Goal: Transaction & Acquisition: Subscribe to service/newsletter

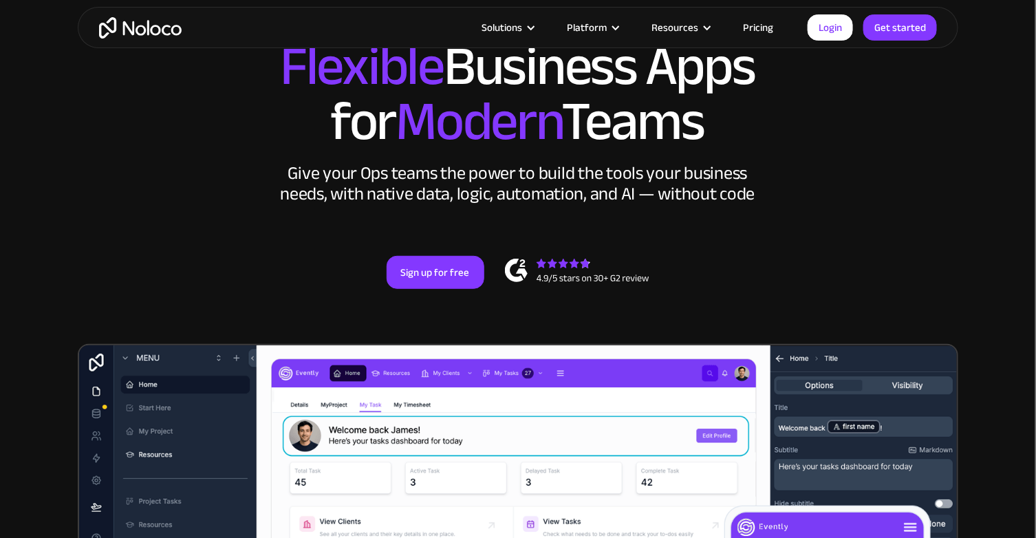
scroll to position [168, 0]
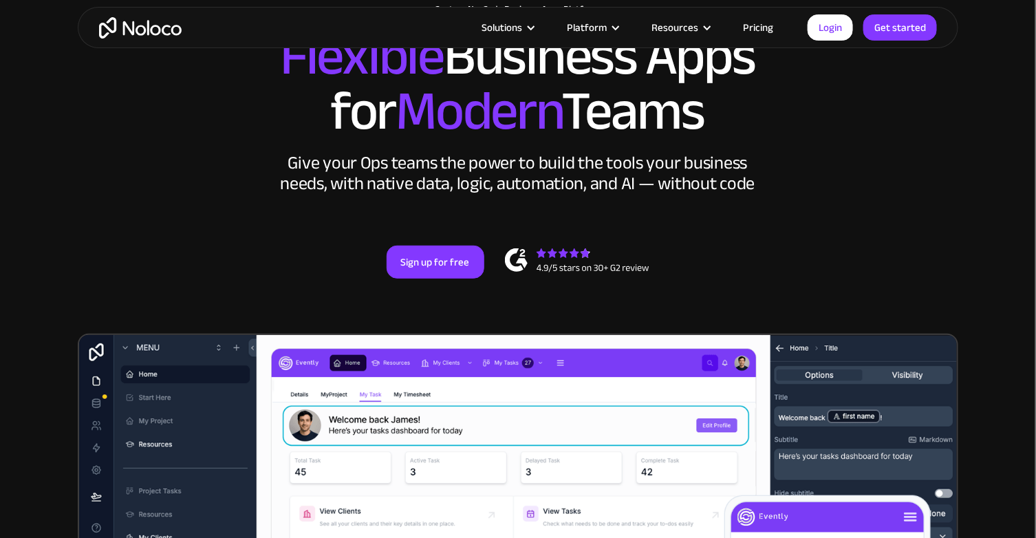
click at [761, 26] on link "Pricing" at bounding box center [758, 28] width 65 height 18
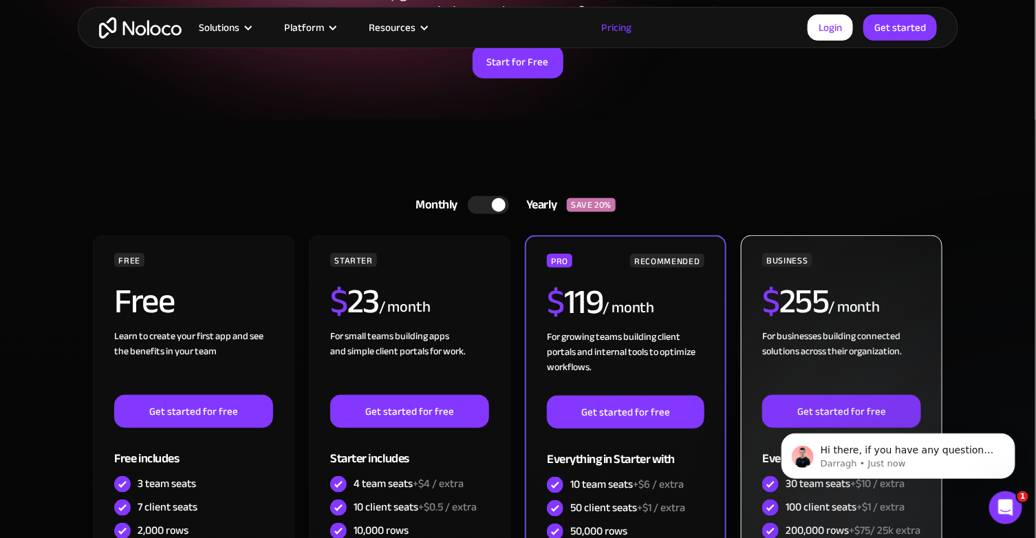
scroll to position [244, 0]
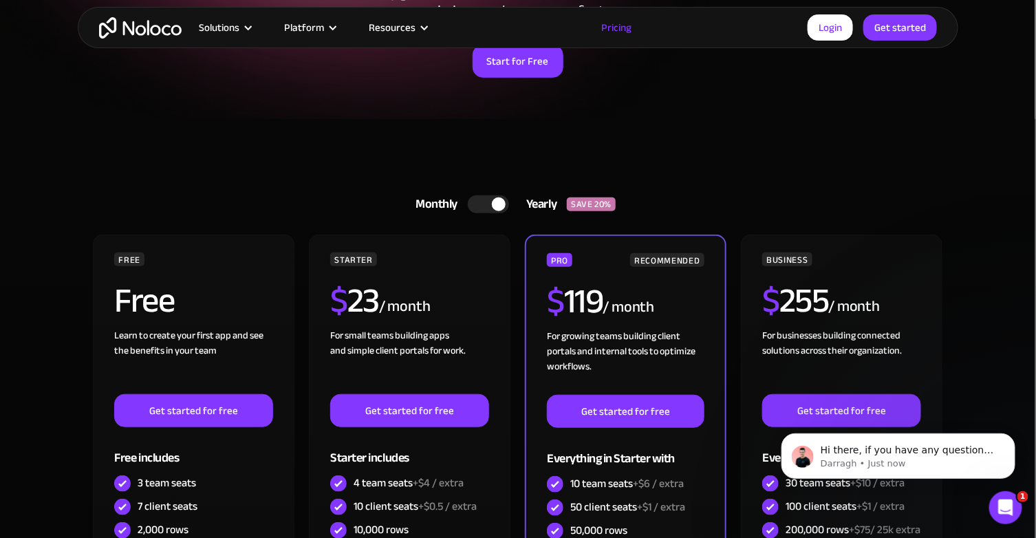
click at [841, 416] on div "Hi there, if you have any questions about our pricing, just let us know! Darrag…" at bounding box center [897, 392] width 253 height 172
click at [1009, 440] on icon "Dismiss notification" at bounding box center [1011, 437] width 8 height 8
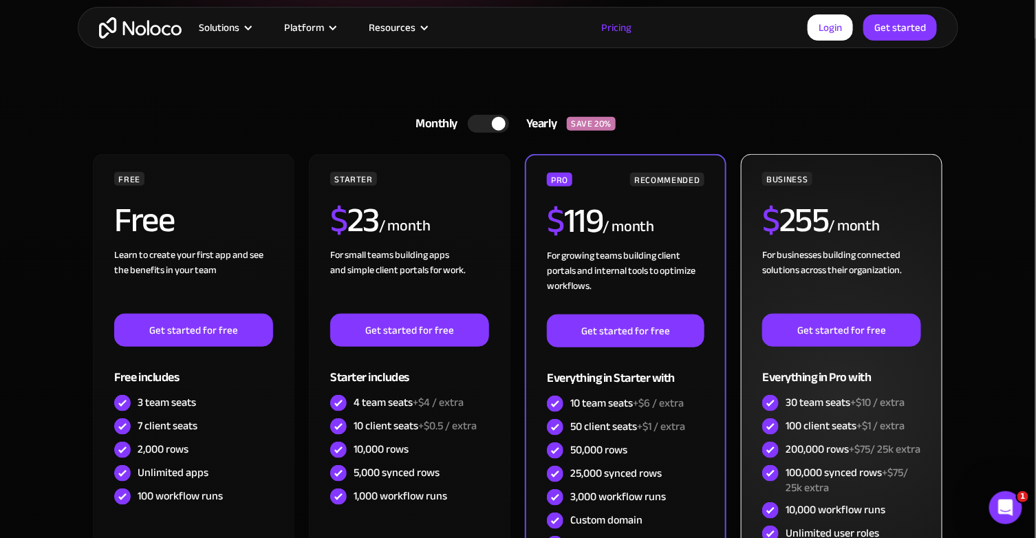
scroll to position [325, 0]
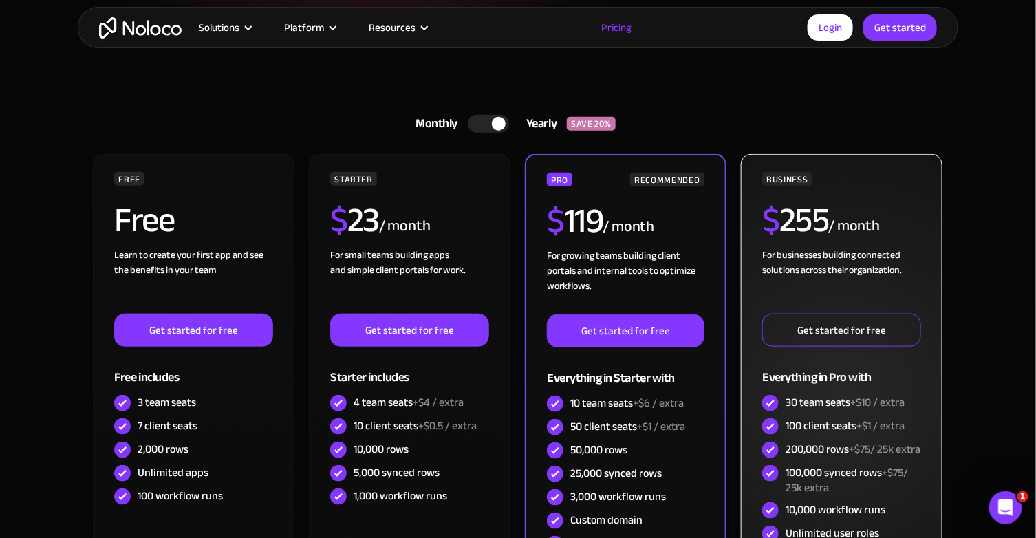
click at [830, 322] on link "Get started for free" at bounding box center [841, 330] width 158 height 33
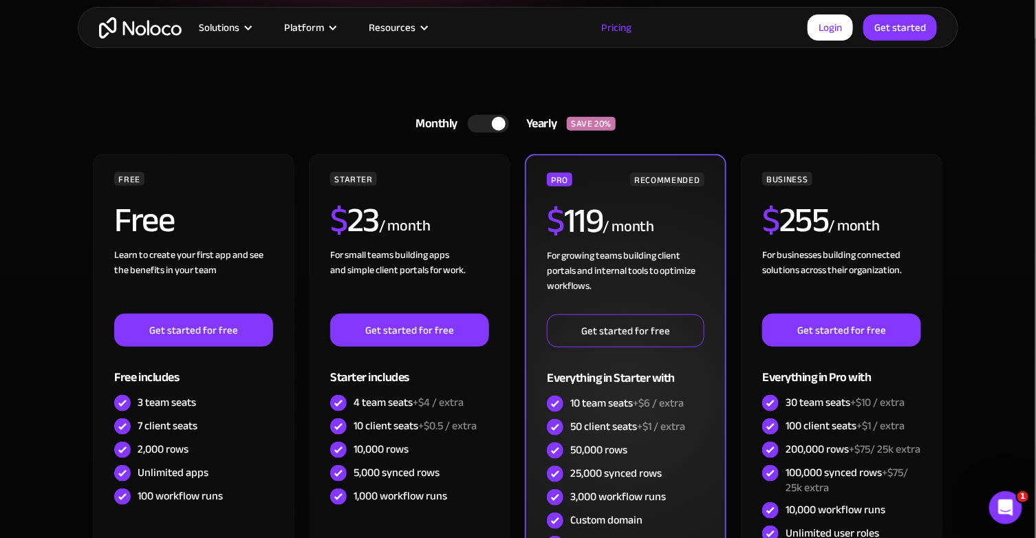
click at [586, 339] on link "Get started for free" at bounding box center [625, 330] width 157 height 33
